Goal: Task Accomplishment & Management: Complete application form

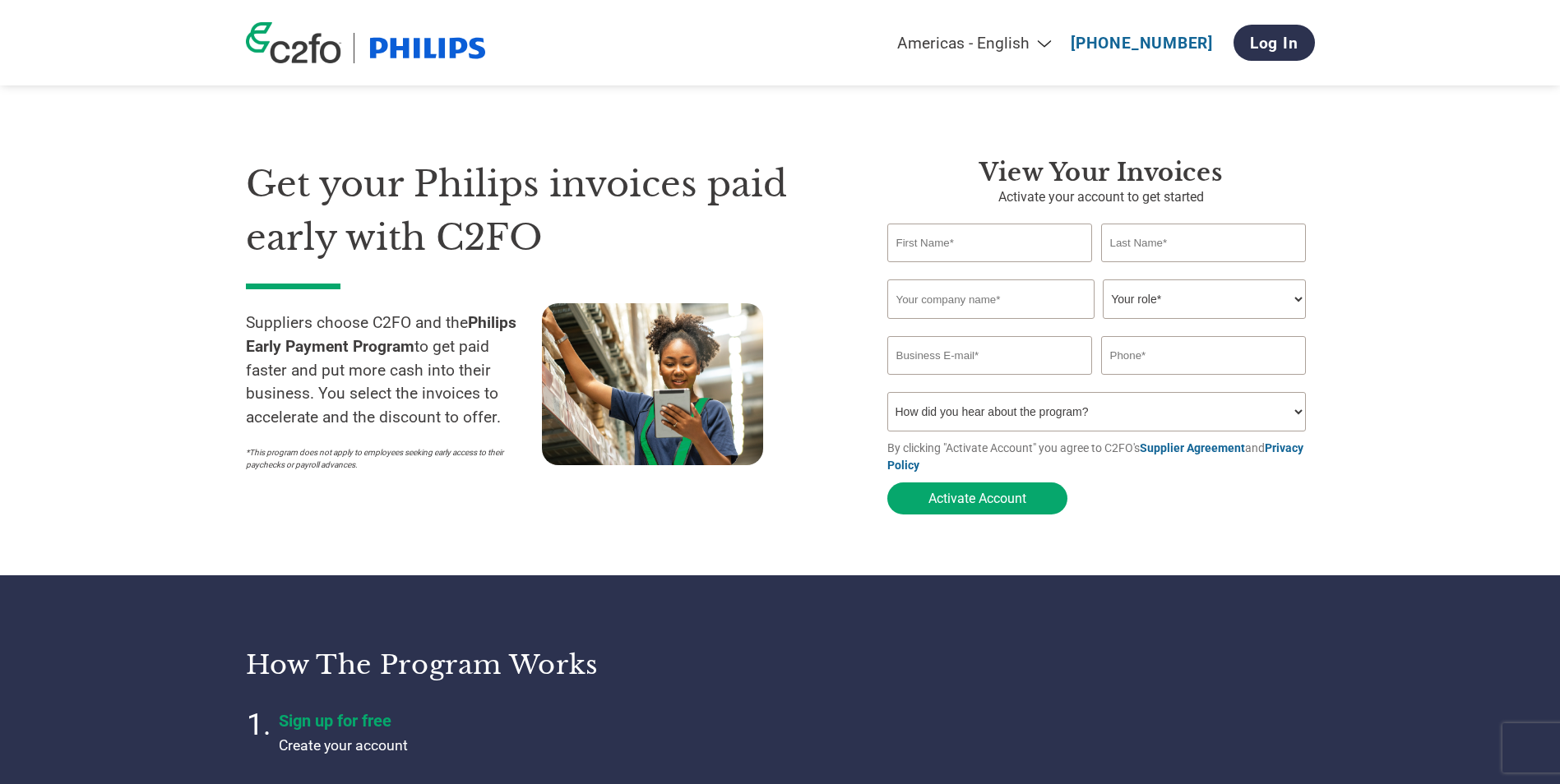
click at [979, 241] on input "text" at bounding box center [990, 244] width 205 height 39
type input "[PERSON_NAME]"
type input "JS Sverige AB"
select select "BOOKKEEPER"
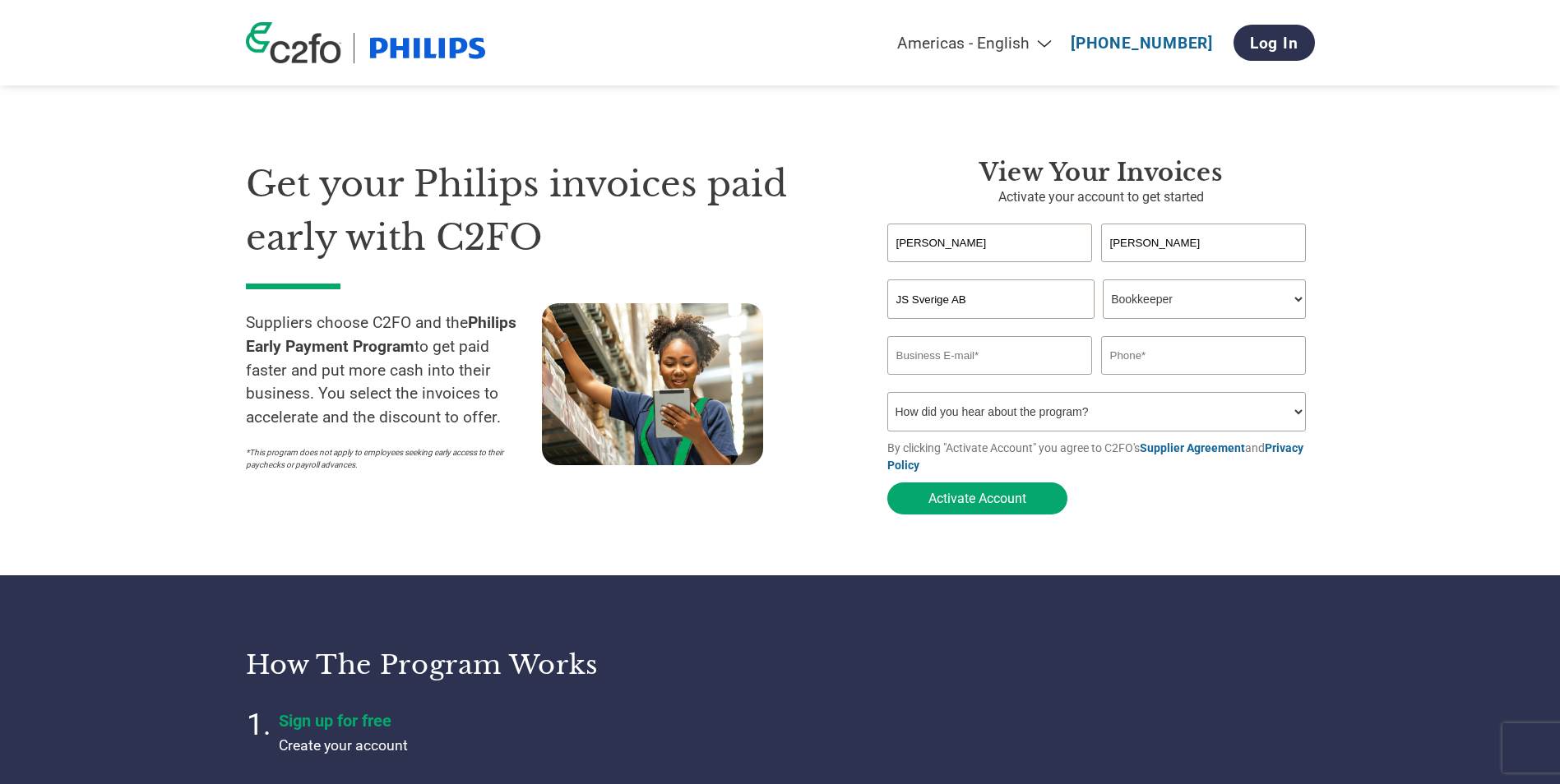
click at [1103, 281] on select "Your role* CFO Controller Credit Manager Finance Director Treasurer CEO Preside…" at bounding box center [1204, 299] width 203 height 40
type input "a"
type input "[EMAIL_ADDRESS][DOMAIN_NAME]"
click at [1170, 341] on input "+45" at bounding box center [1204, 356] width 205 height 39
type input "[PHONE_NUMBER]"
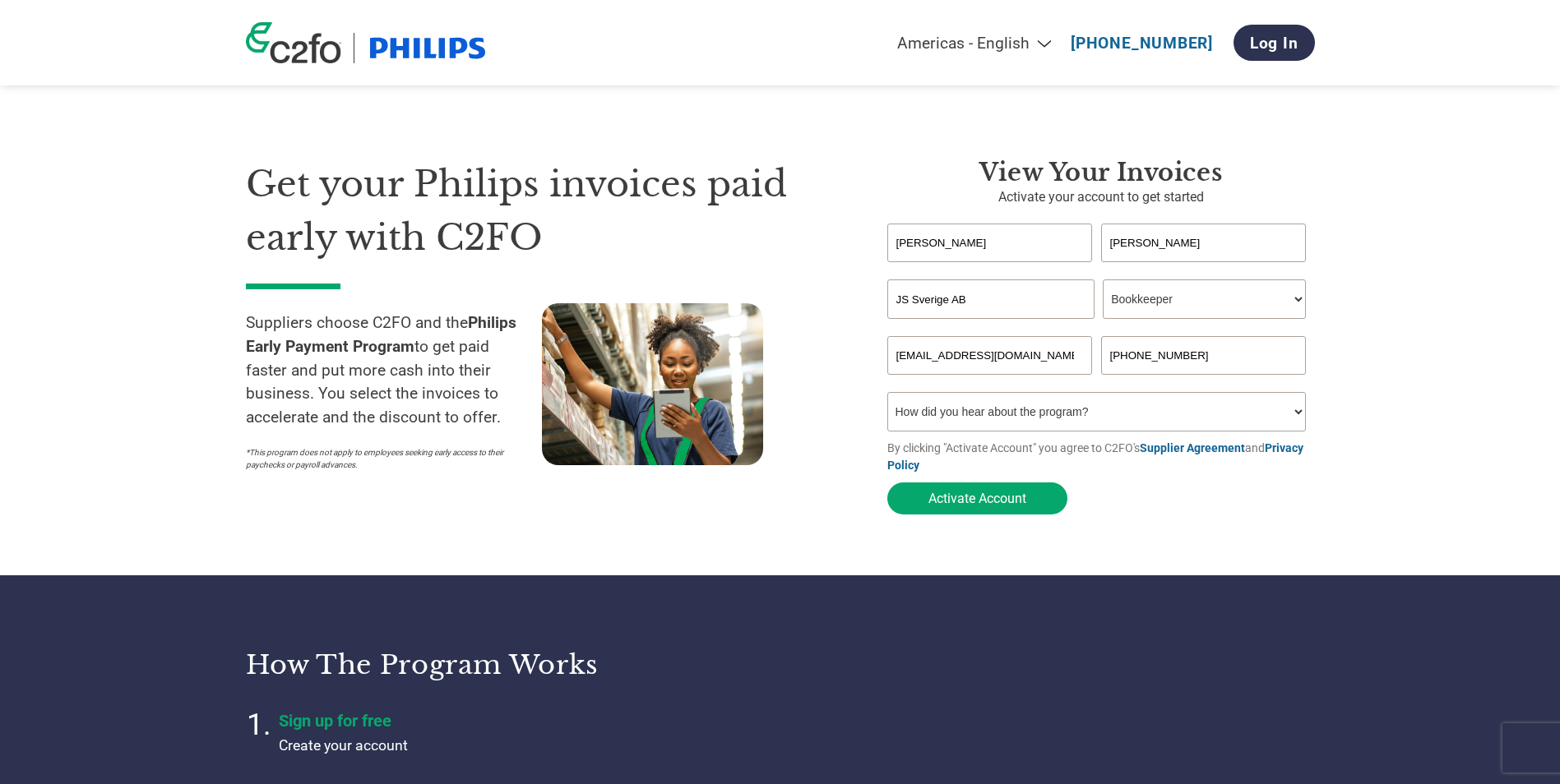
click at [1106, 422] on select "How did you hear about the program? Received a letter Email Social Media Online…" at bounding box center [1097, 412] width 419 height 40
select select "Email"
click at [888, 397] on select "How did you hear about the program? Received a letter Email Social Media Online…" at bounding box center [1097, 412] width 419 height 40
click at [987, 508] on button "Activate Account" at bounding box center [978, 499] width 180 height 32
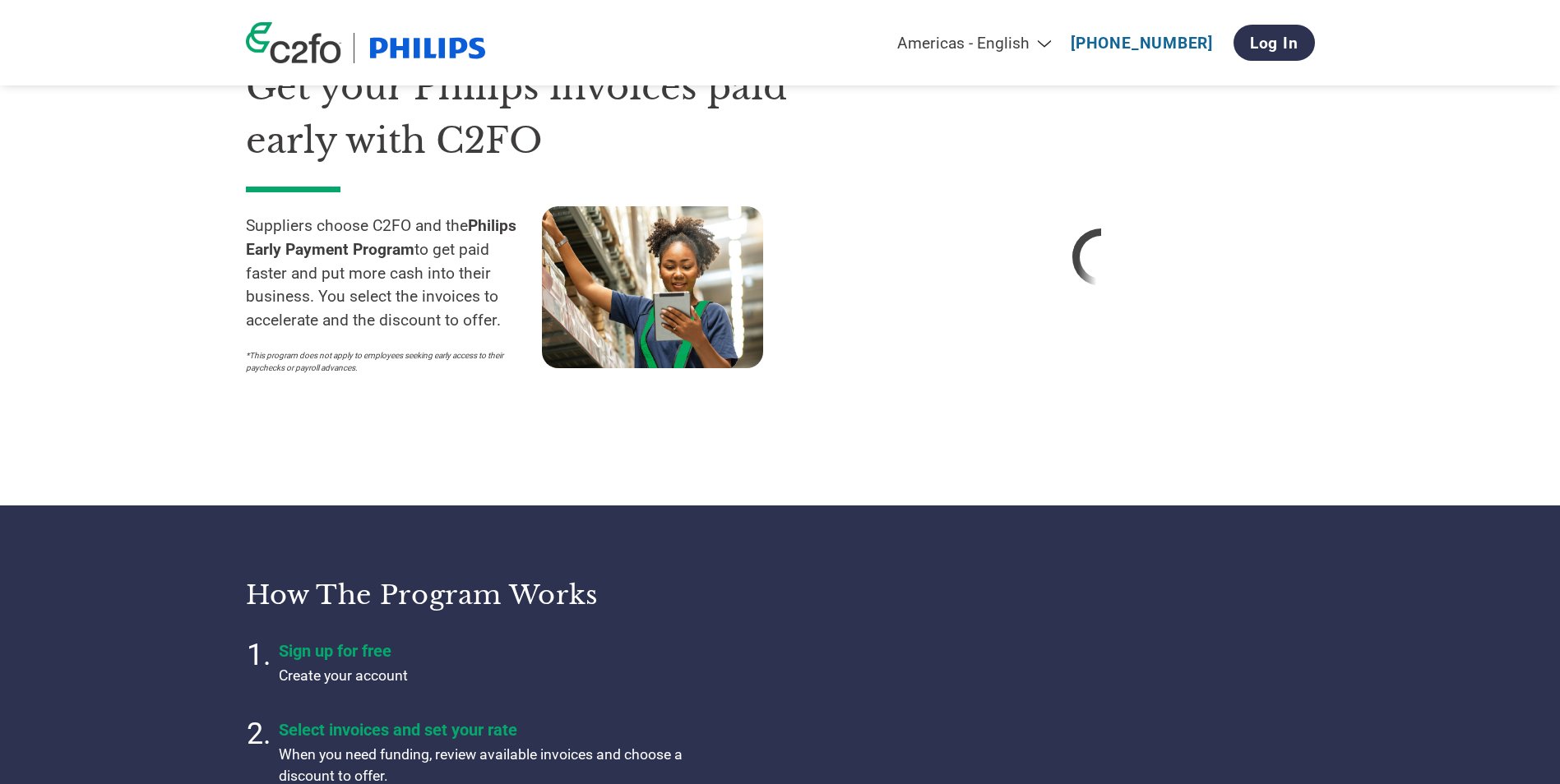
scroll to position [307, 0]
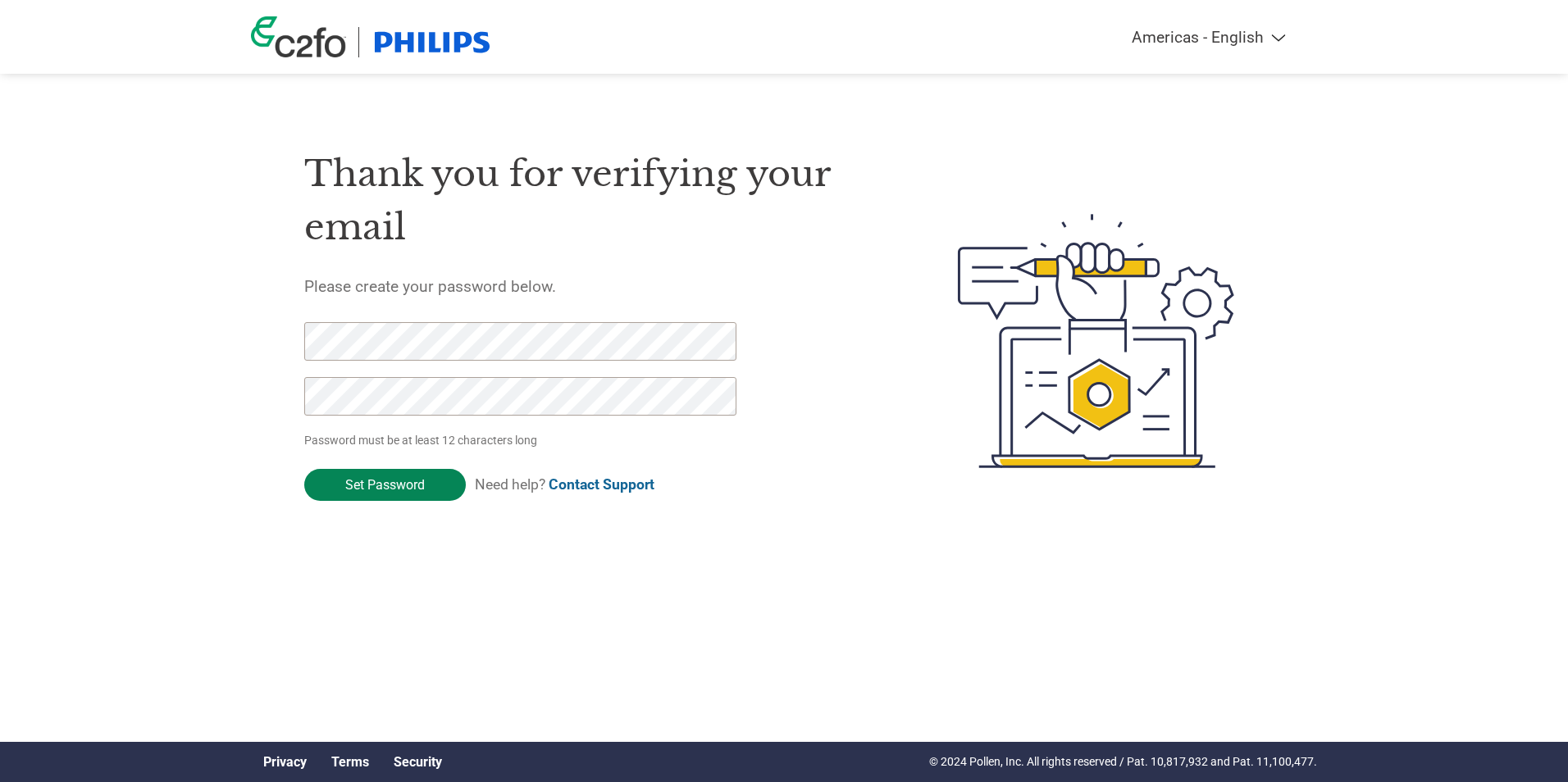
click at [393, 487] on input "Set Password" at bounding box center [385, 485] width 162 height 32
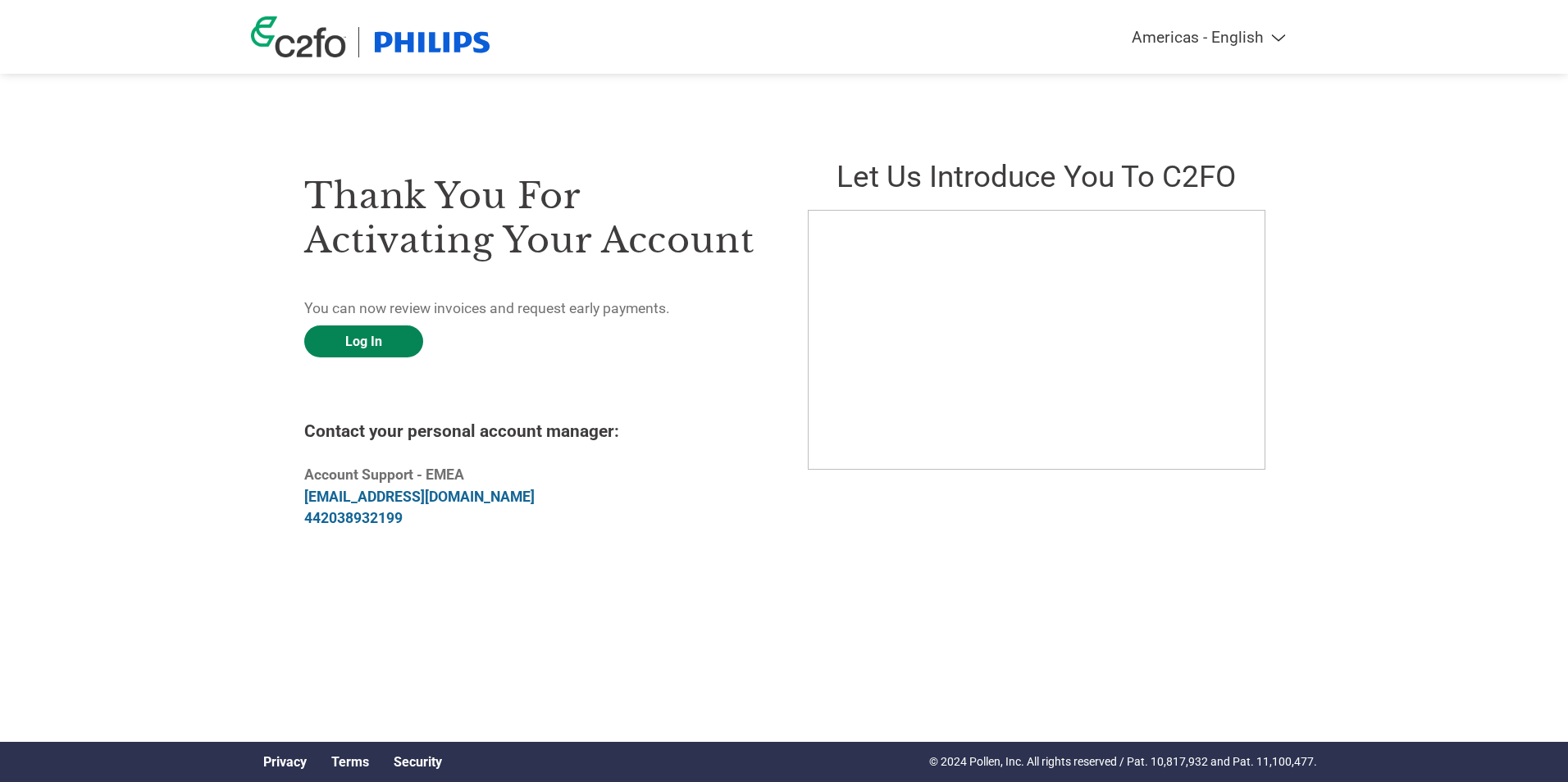
click at [377, 338] on link "Log In" at bounding box center [364, 342] width 119 height 32
